Goal: Task Accomplishment & Management: Manage account settings

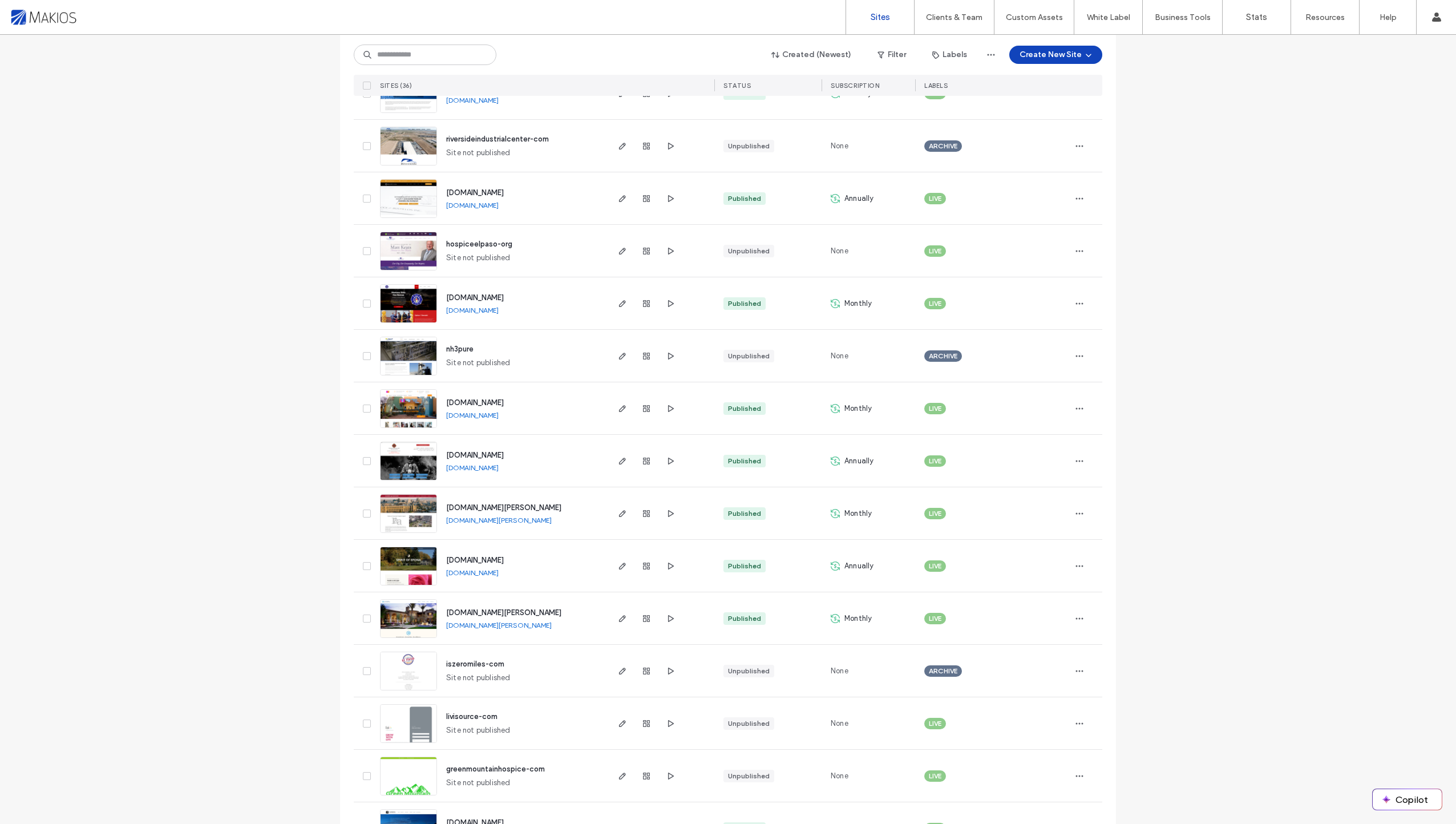
scroll to position [1313, 0]
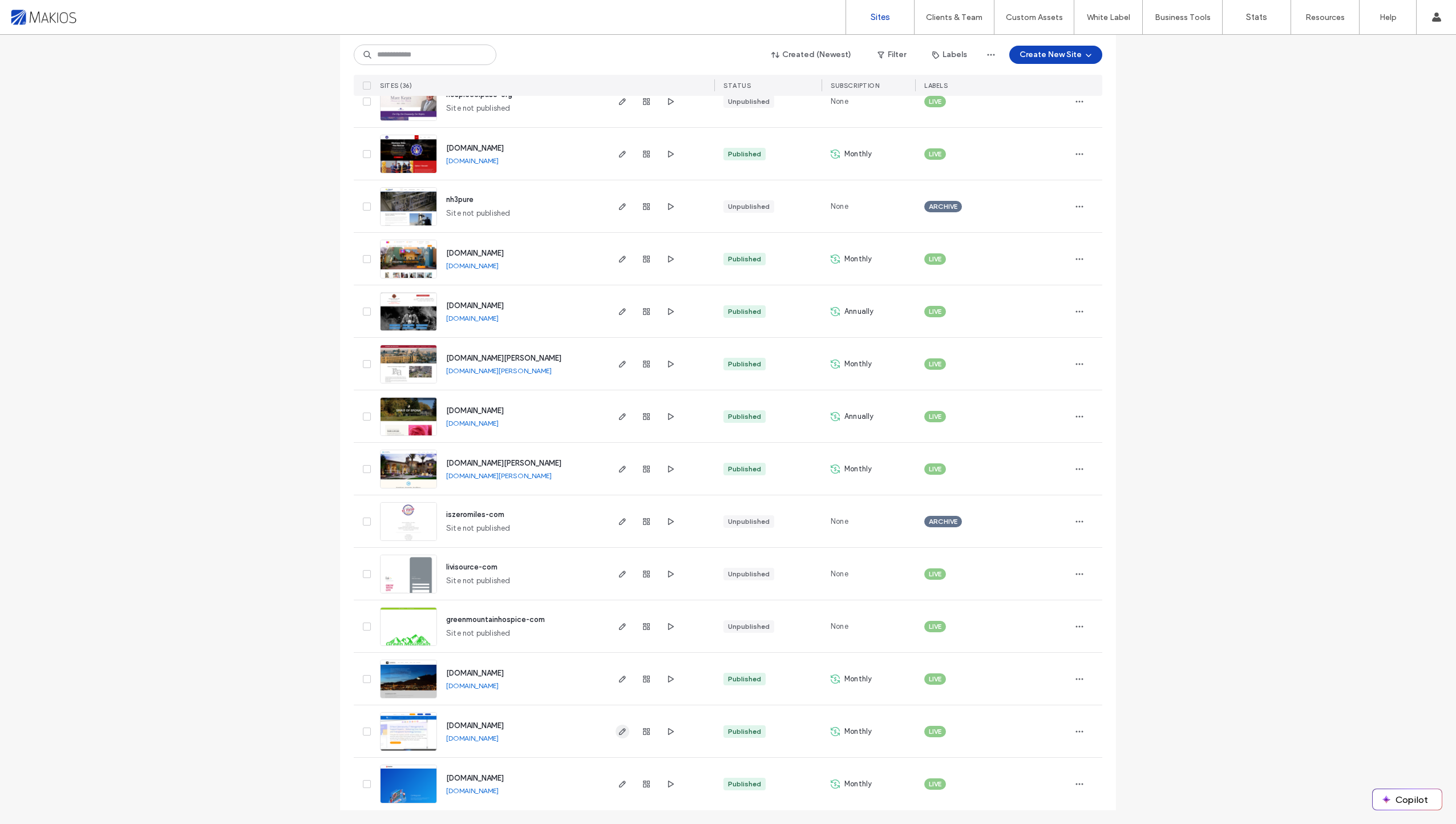
click at [620, 731] on use "button" at bounding box center [622, 732] width 7 height 7
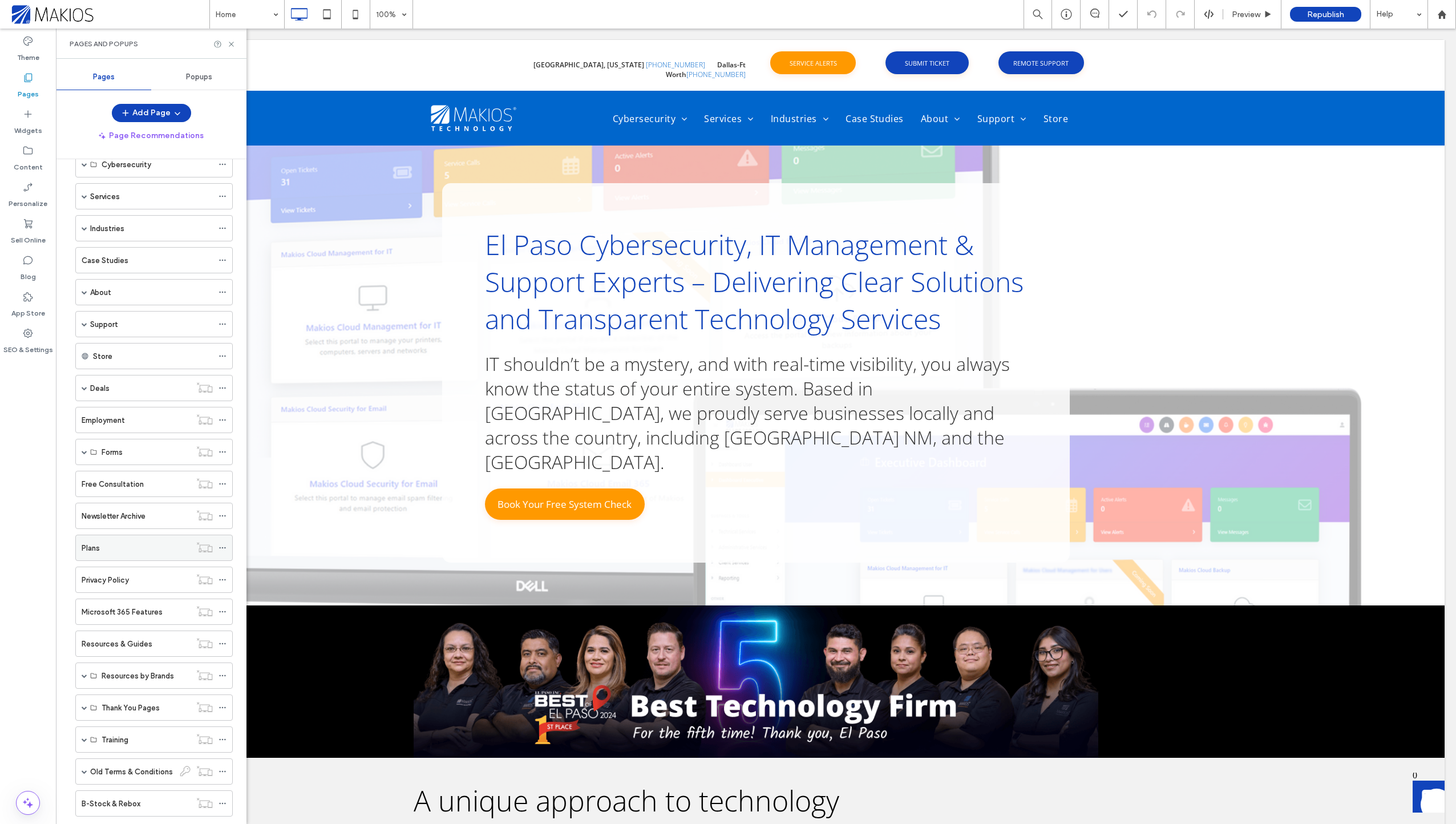
scroll to position [114, 0]
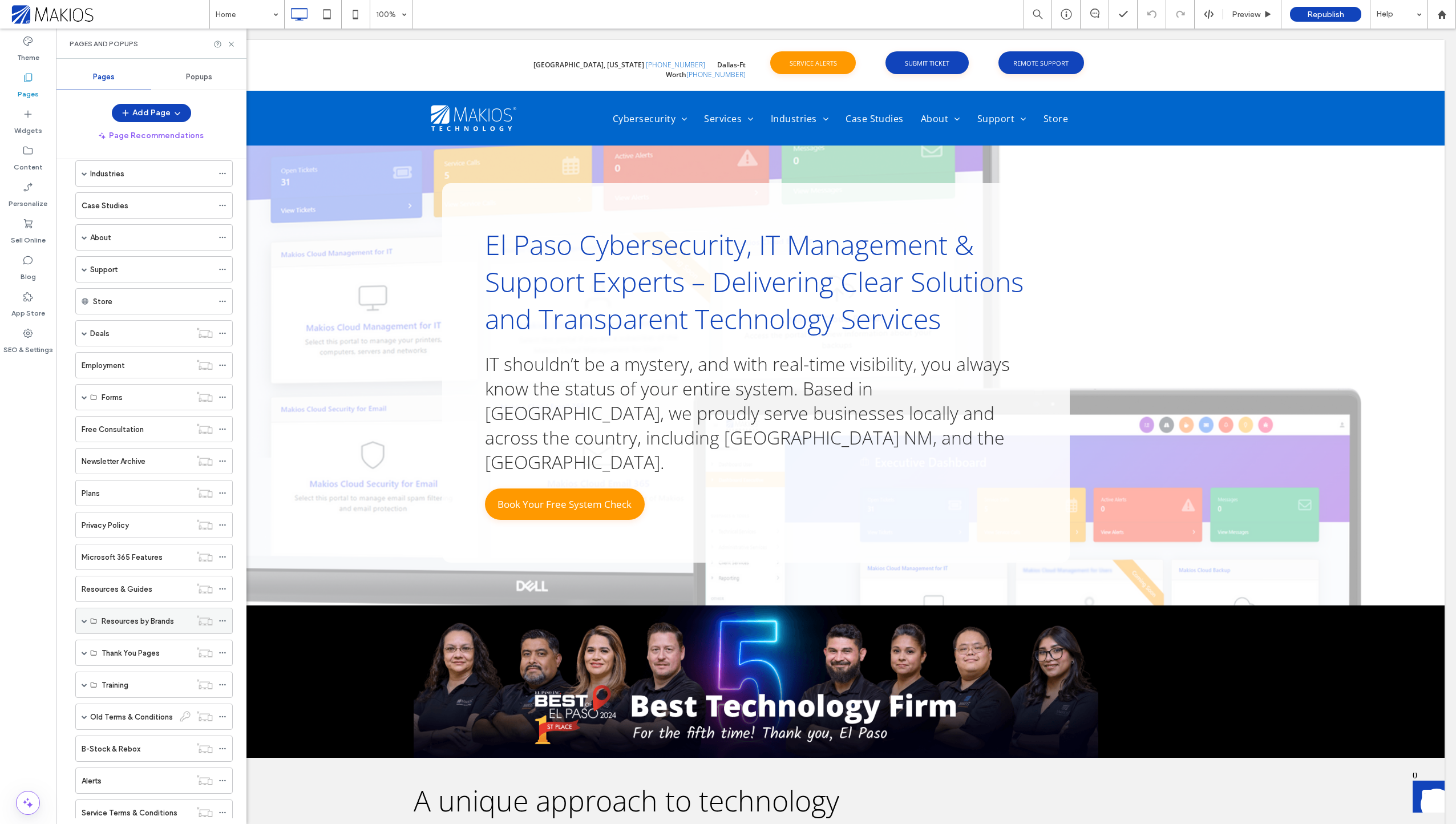
click at [85, 626] on span at bounding box center [85, 621] width 6 height 25
click at [137, 648] on label "Dell Resources" at bounding box center [128, 647] width 52 height 20
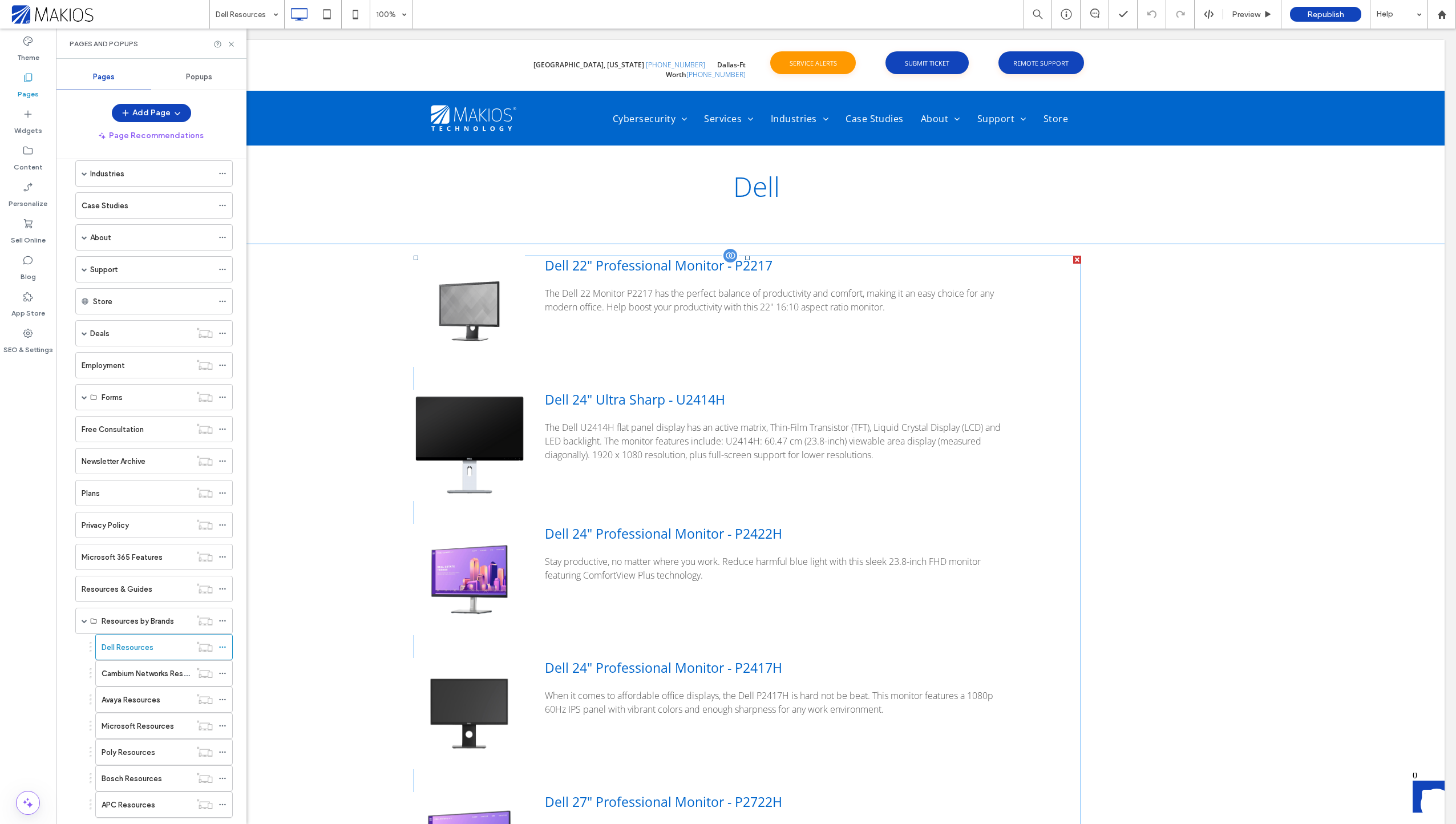
click at [671, 279] on div "Dell 22" Professional Monitor - P2217 The Dell 22 Monitor P2217 has the perfect…" at bounding box center [719, 309] width 611 height 106
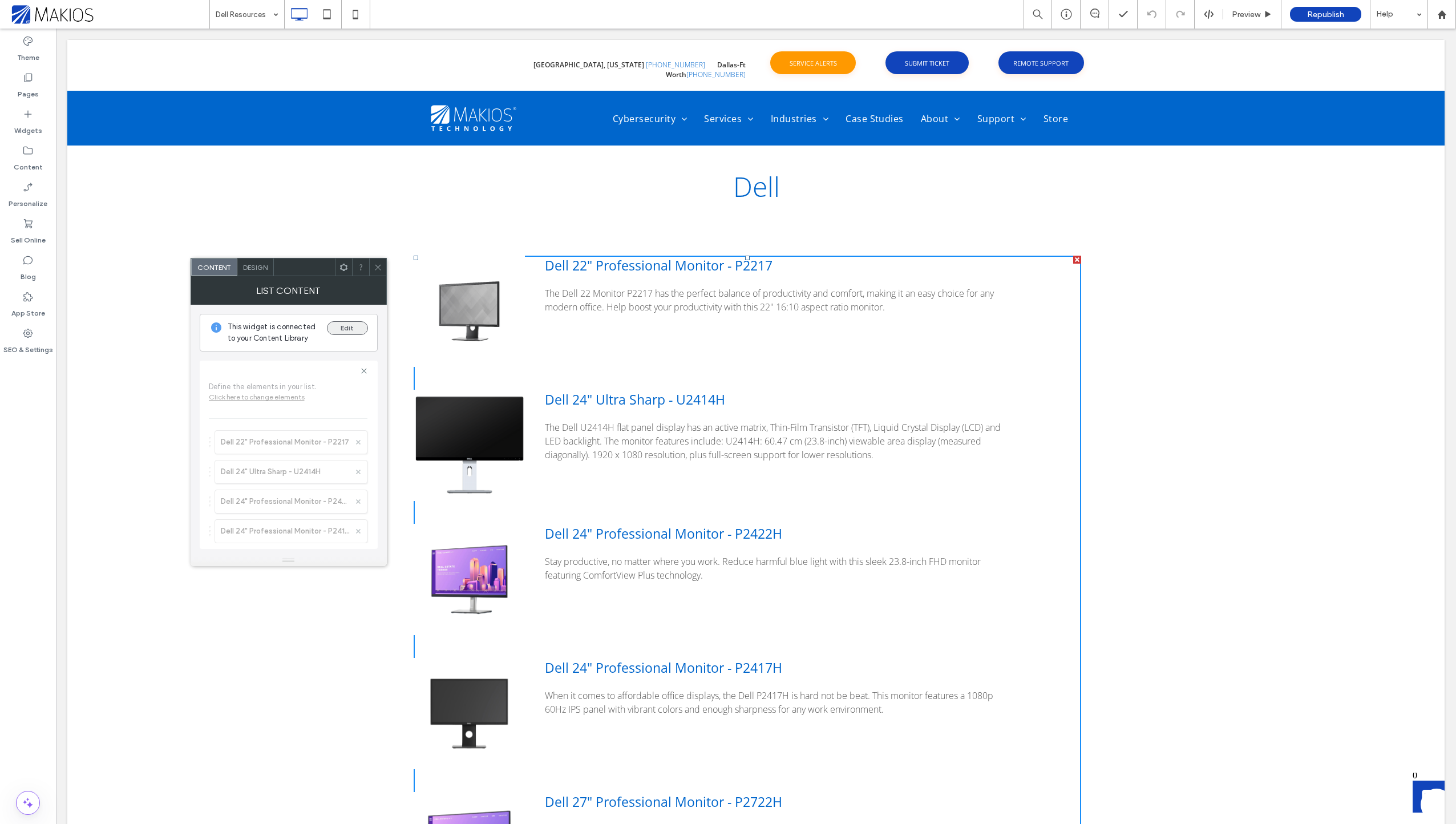
click at [360, 332] on button "Edit" at bounding box center [347, 327] width 41 height 14
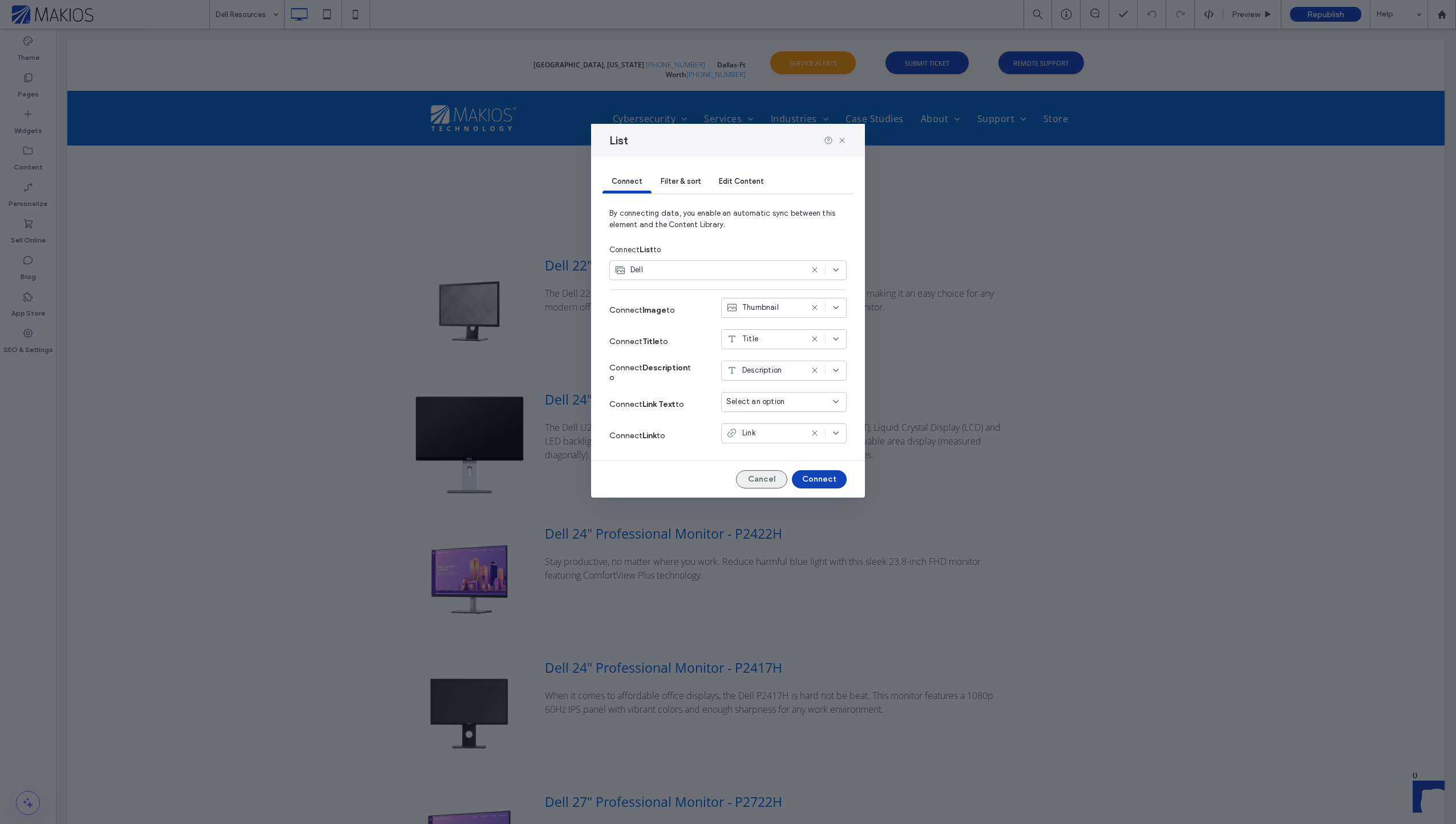
click at [756, 477] on button "Cancel" at bounding box center [761, 479] width 51 height 18
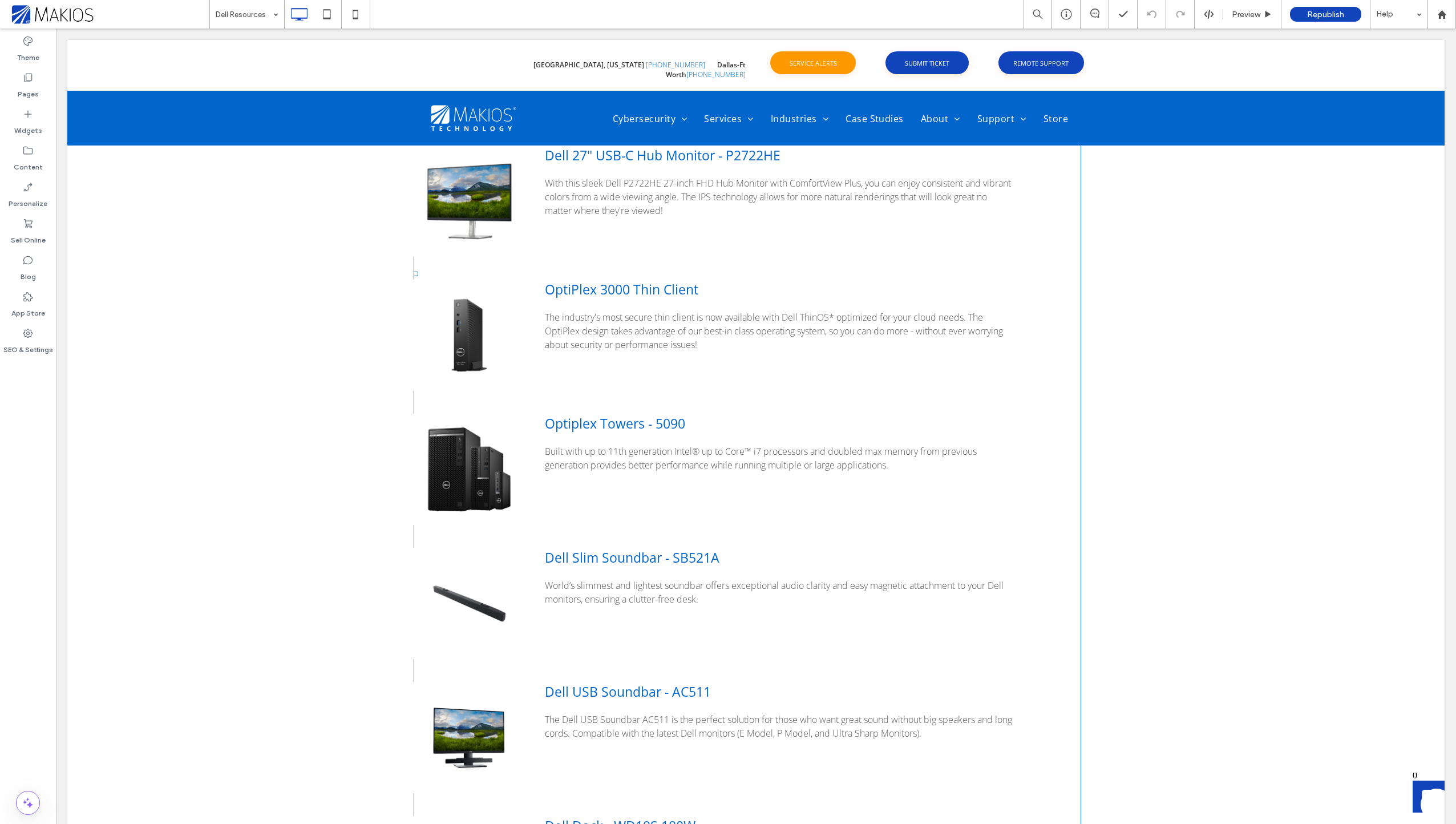
scroll to position [628, 0]
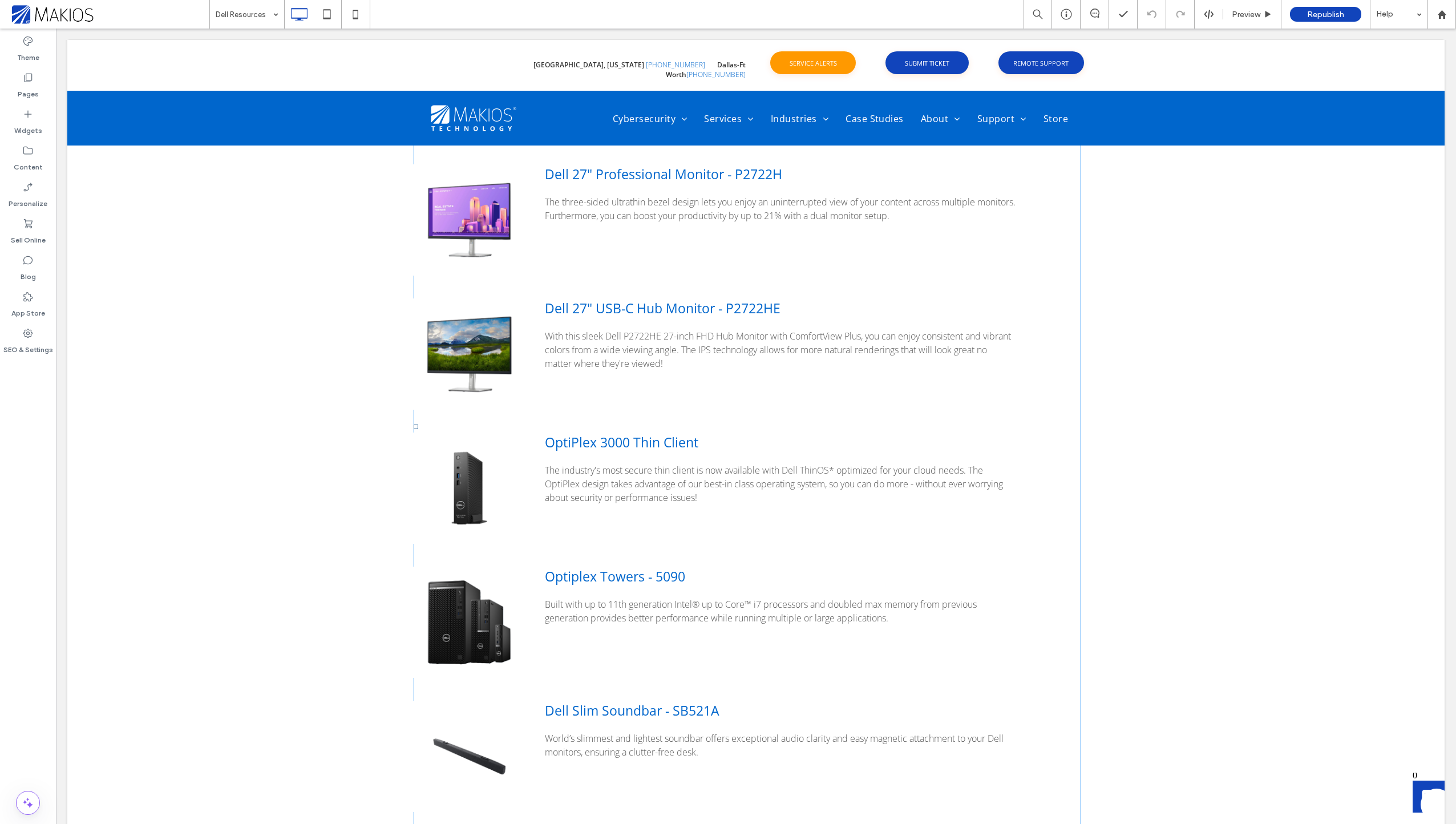
click at [741, 617] on span "Built with up to 11th generation Intel® up to Core™ i7 processors and doubled m…" at bounding box center [780, 611] width 471 height 28
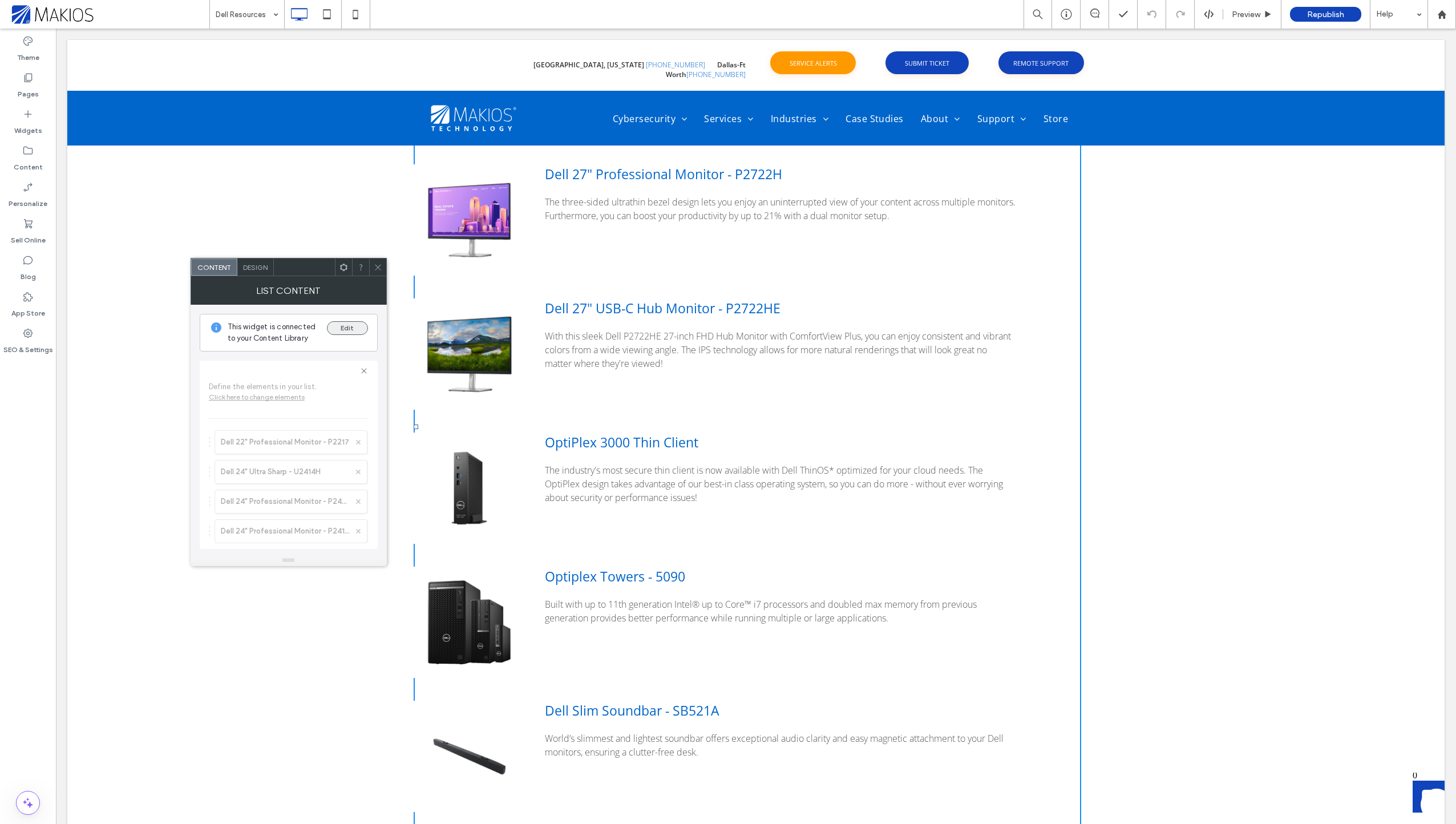
click at [347, 333] on button "Edit" at bounding box center [347, 327] width 41 height 14
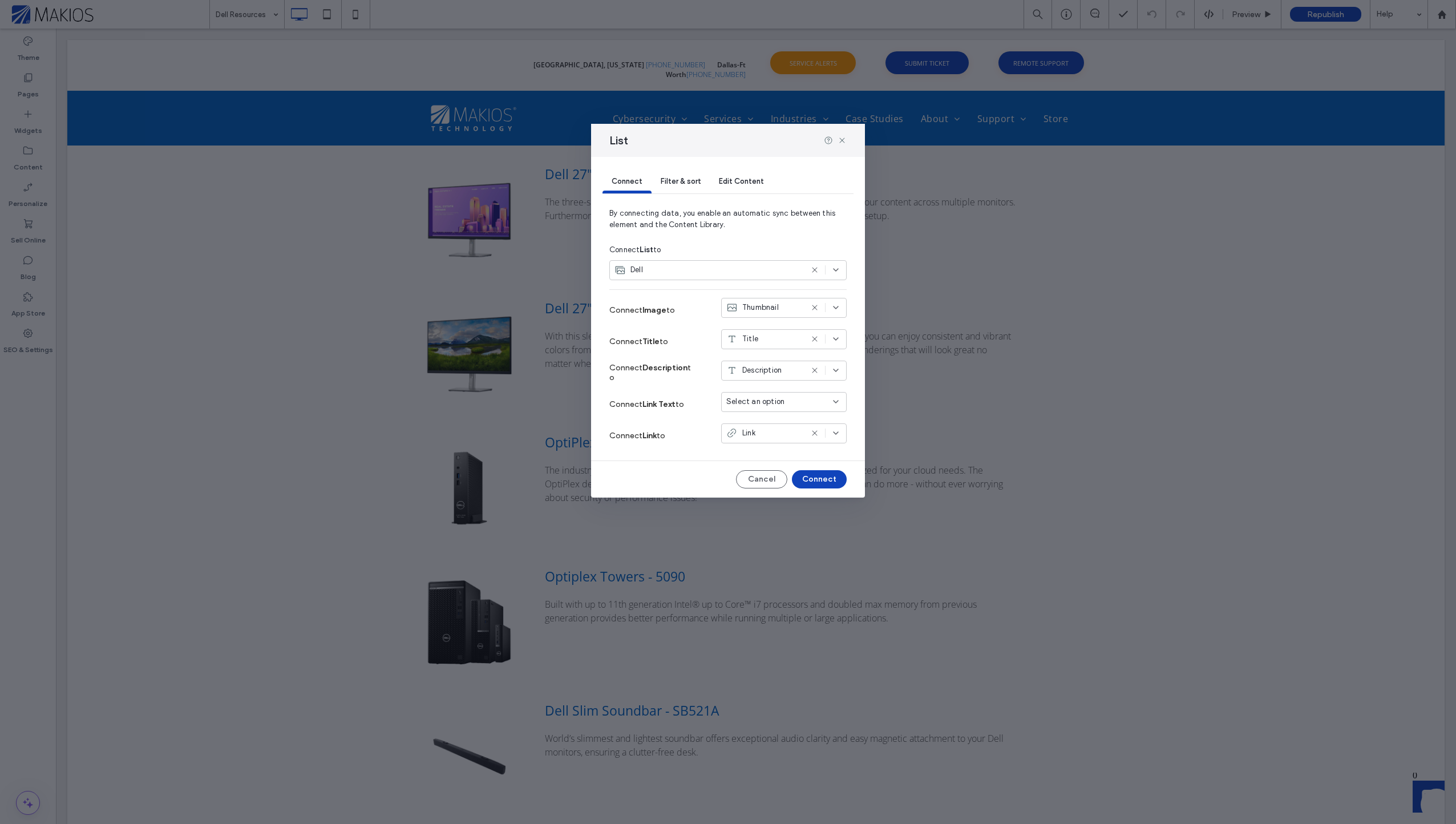
click at [694, 182] on span "Filter & sort" at bounding box center [681, 181] width 40 height 9
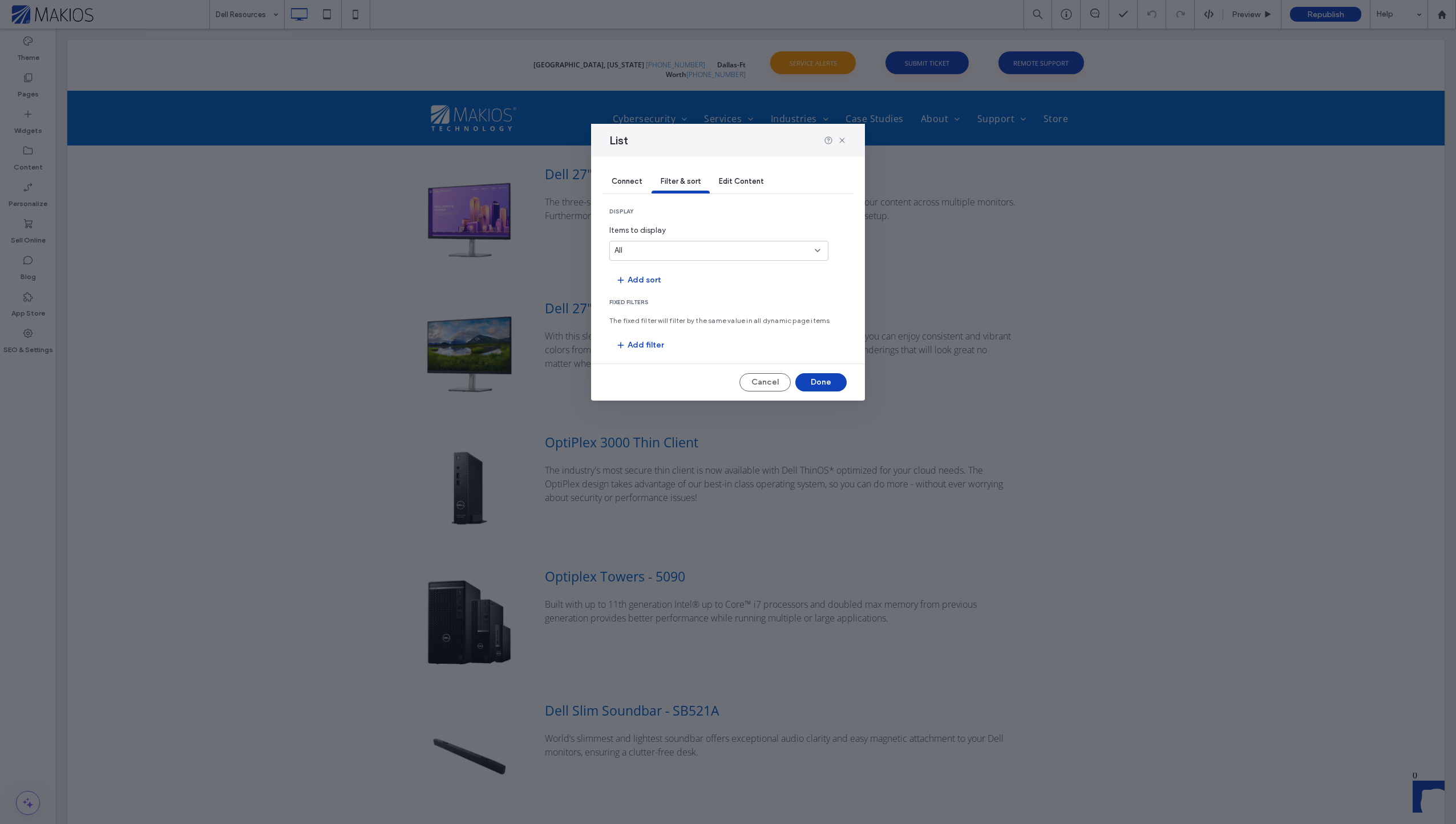
click at [744, 181] on span "Edit Content" at bounding box center [741, 181] width 45 height 9
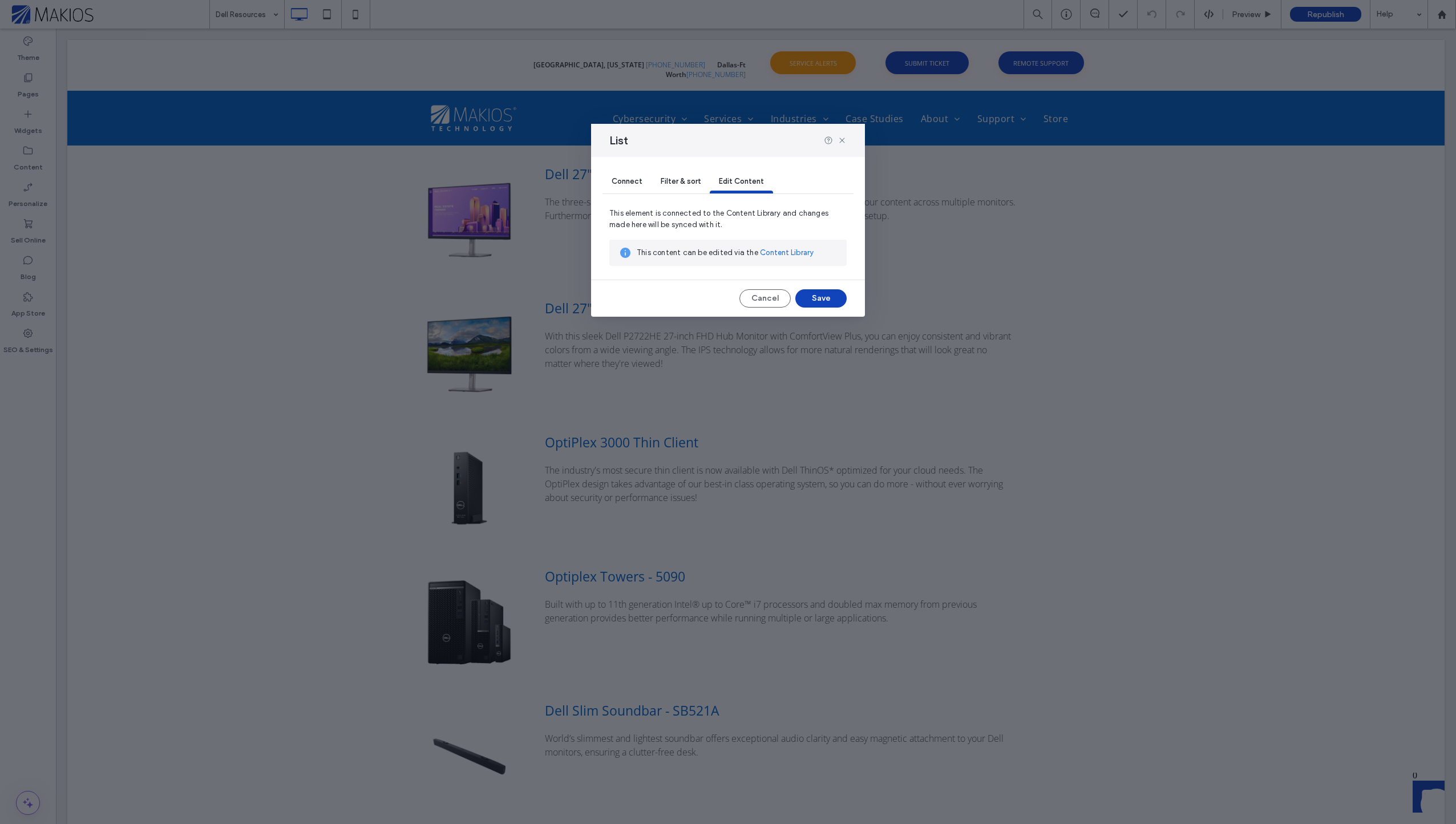
click at [679, 180] on span "Filter & sort" at bounding box center [681, 181] width 40 height 9
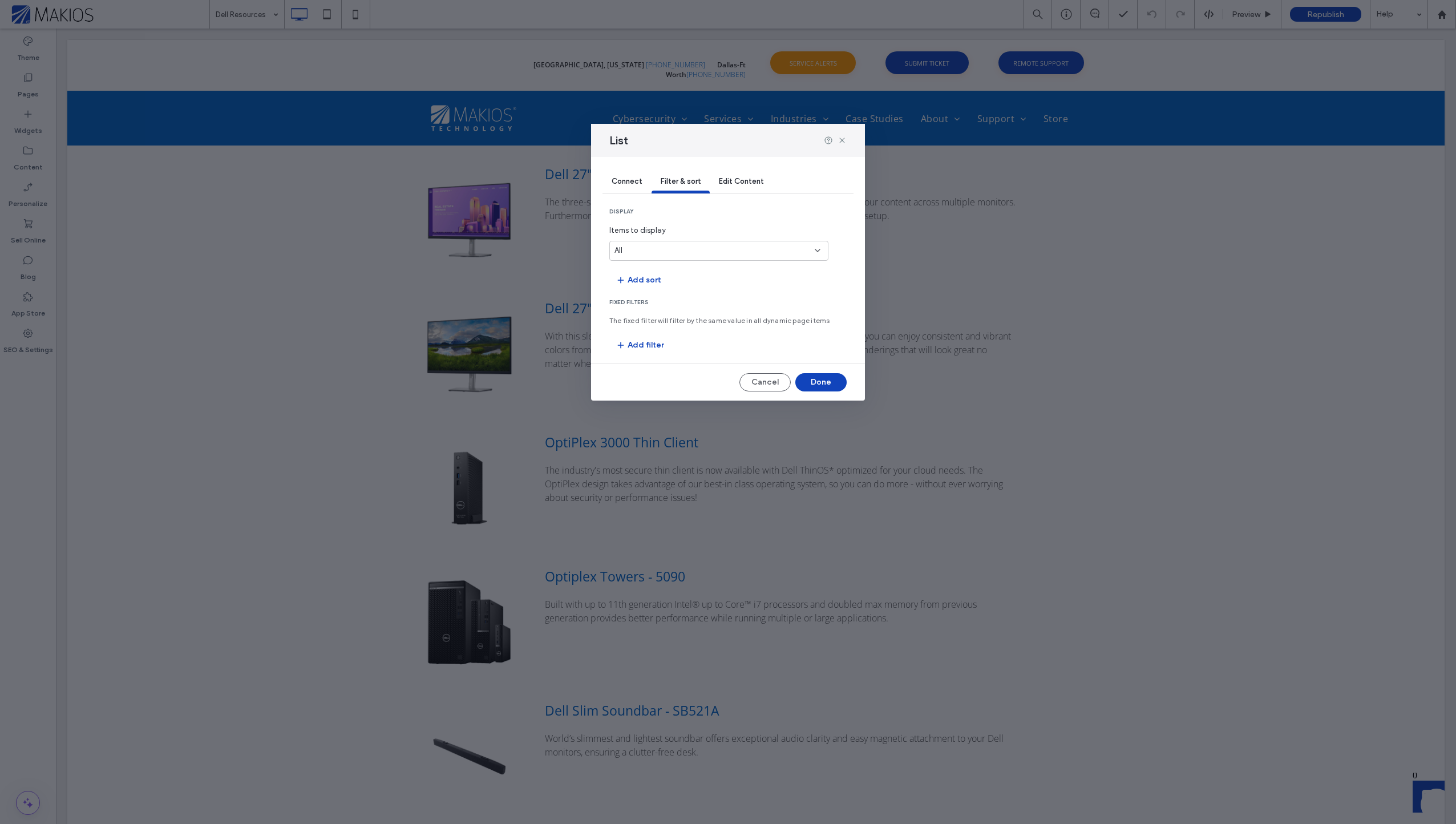
click at [621, 182] on span "Connect" at bounding box center [627, 181] width 31 height 9
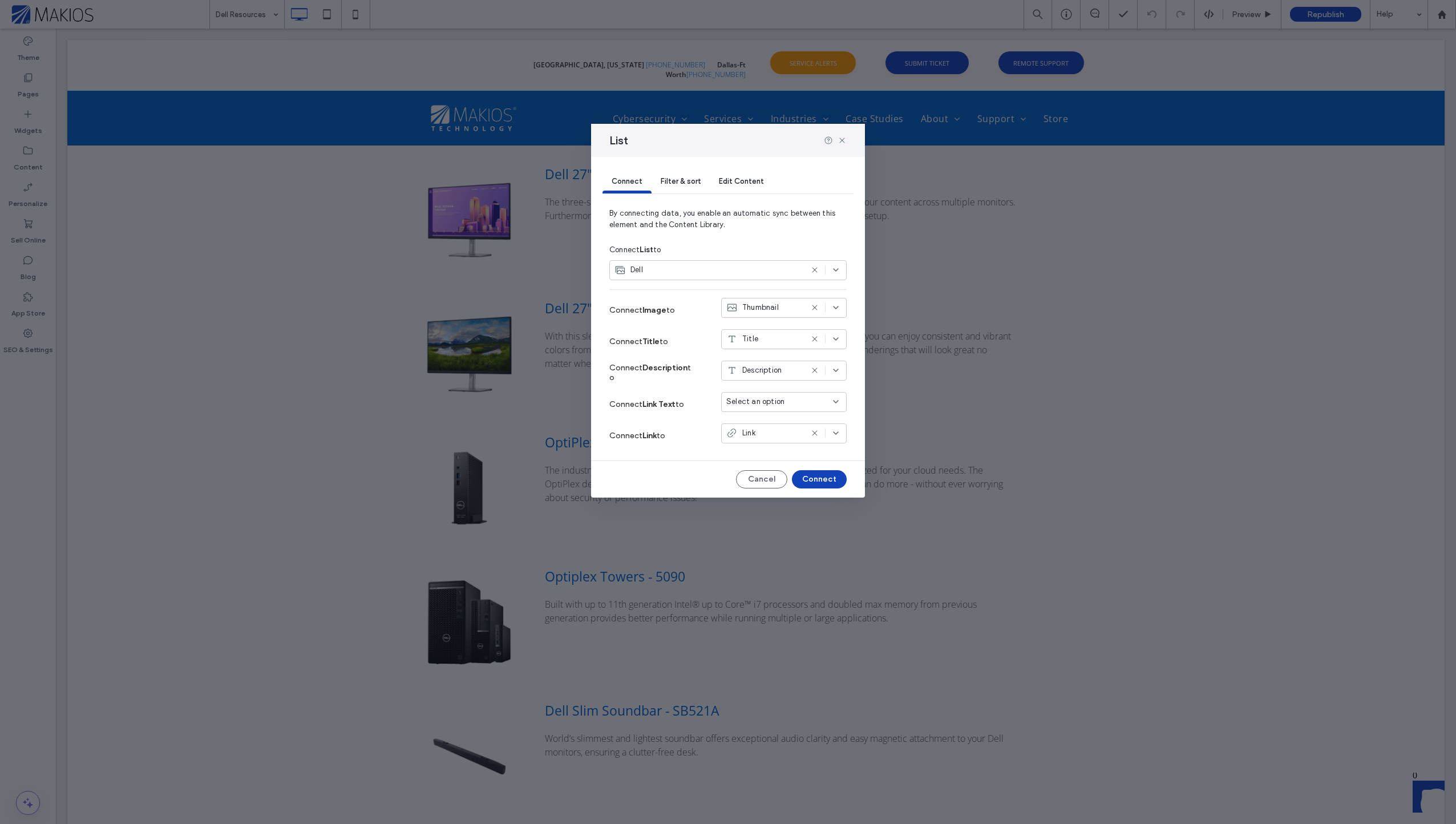
click at [675, 269] on div "Dell" at bounding box center [708, 269] width 188 height 11
click at [846, 139] on icon at bounding box center [842, 140] width 9 height 9
